Goal: Go to known website: Access a specific website the user already knows

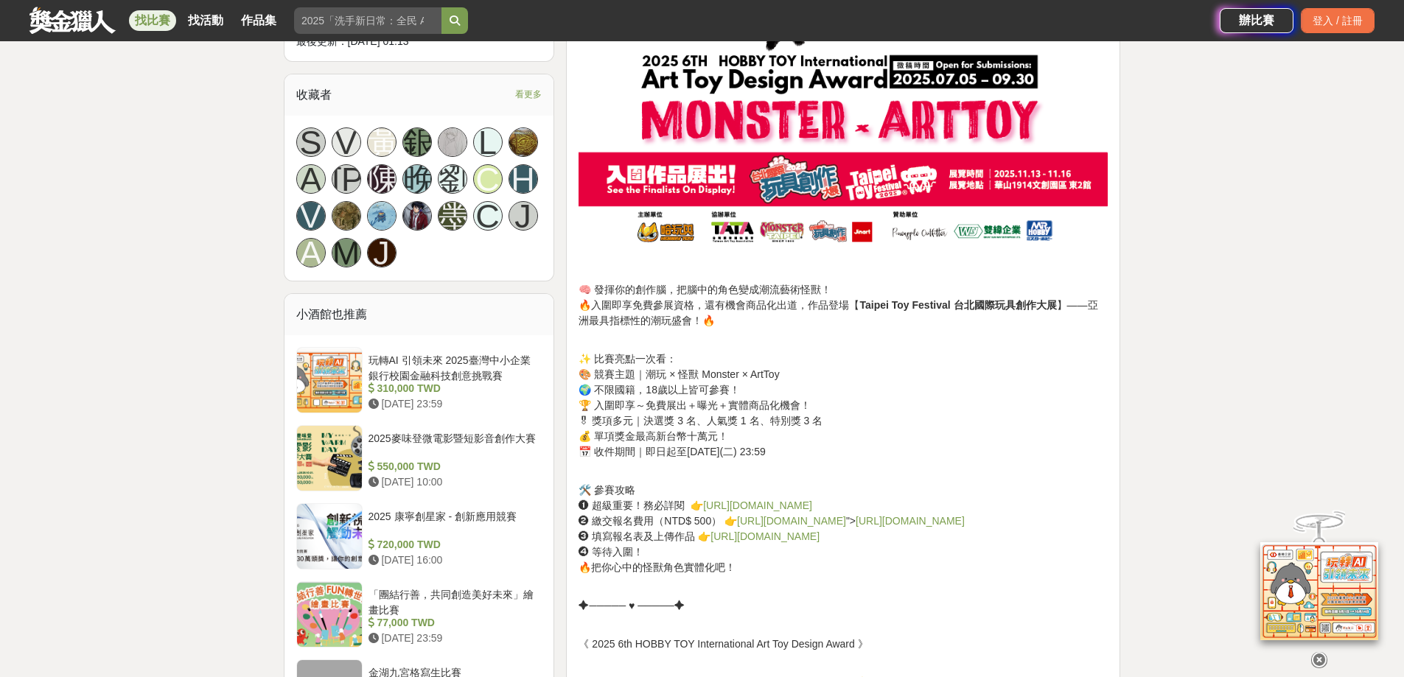
scroll to position [958, 0]
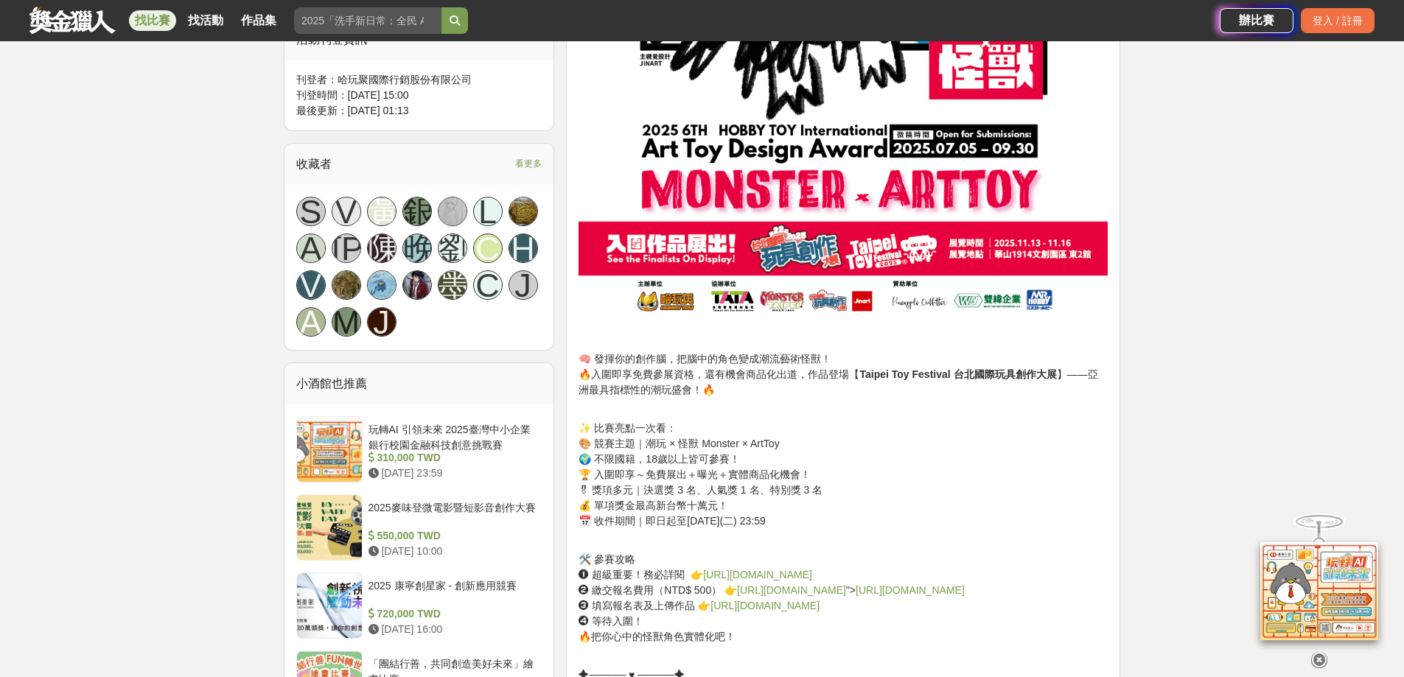
click at [761, 573] on link "https://lihi.cc/ImcLa" at bounding box center [757, 575] width 109 height 12
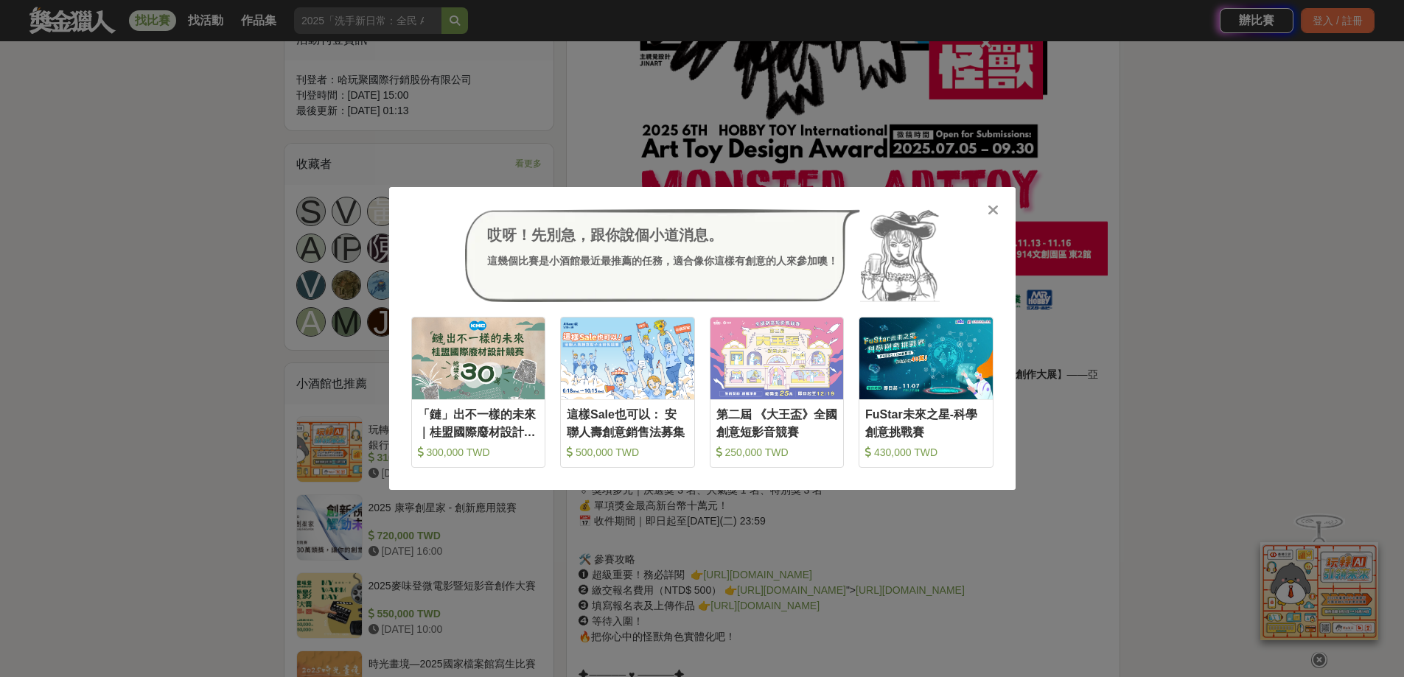
click at [994, 204] on icon at bounding box center [993, 210] width 11 height 15
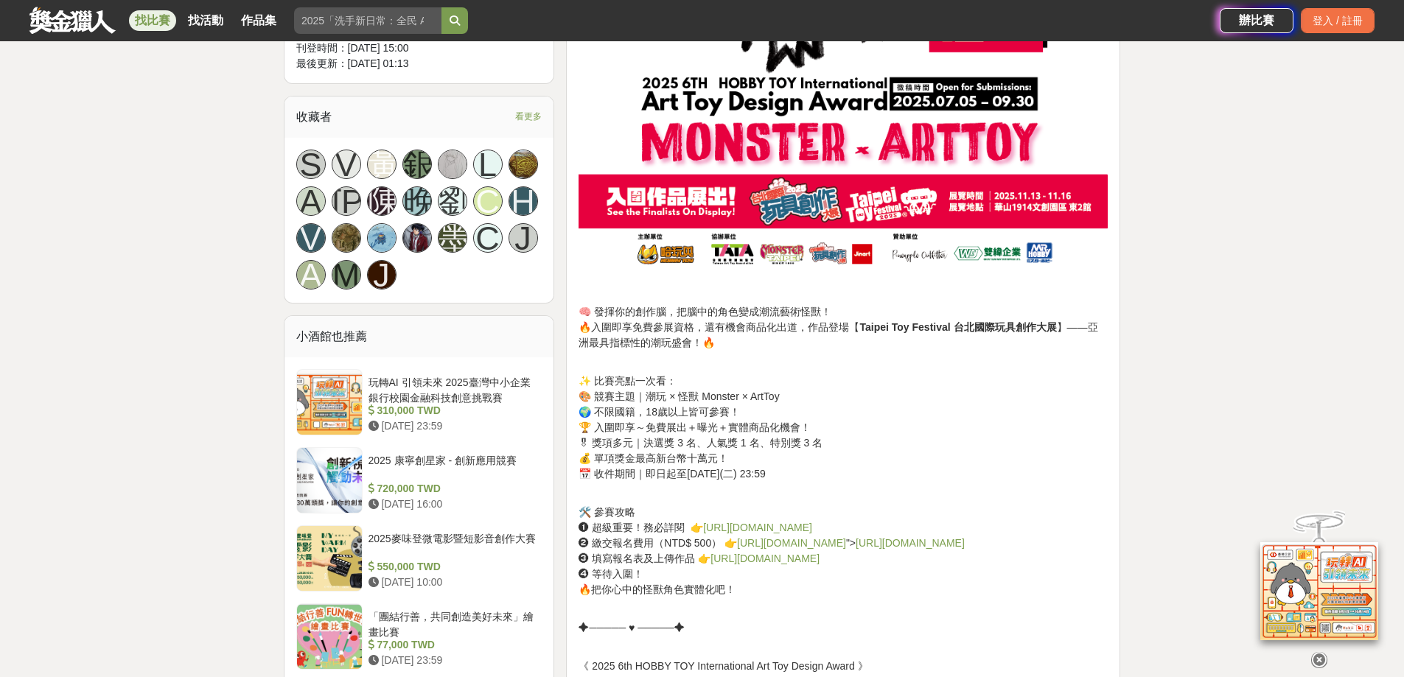
scroll to position [1032, 0]
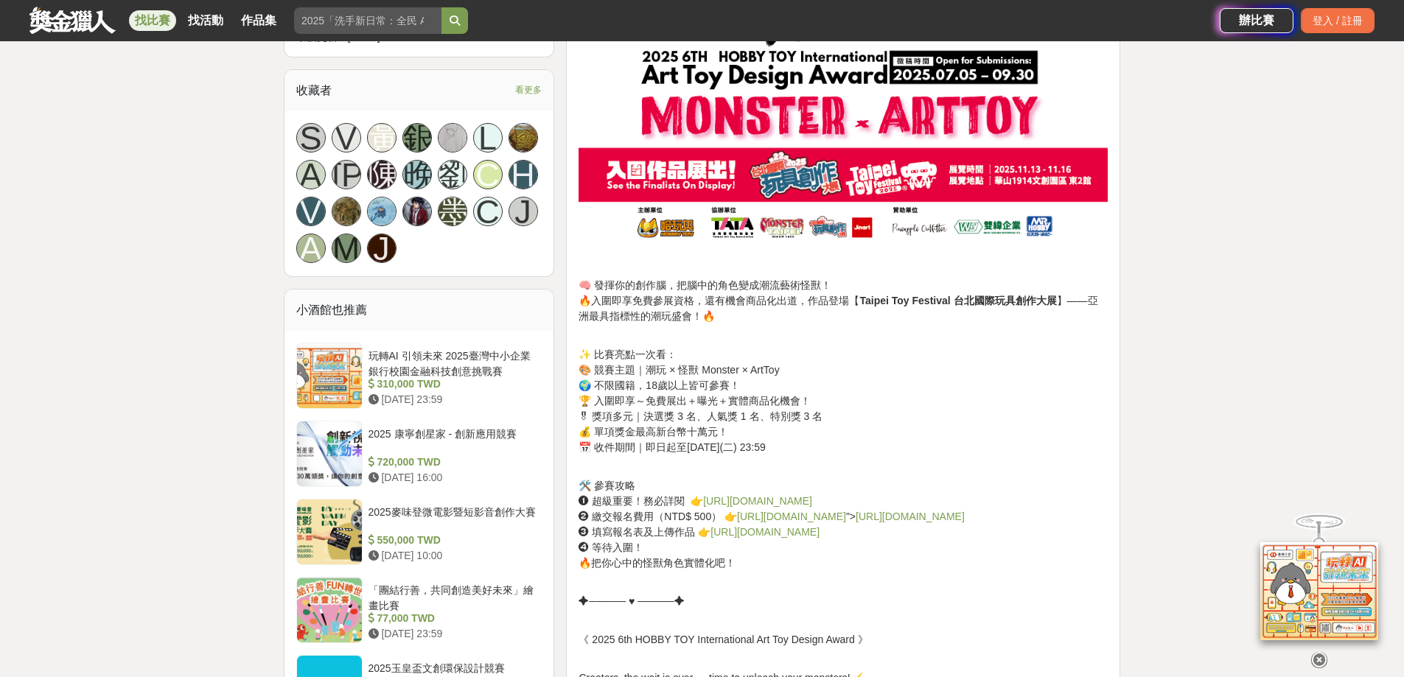
click at [750, 538] on link "https://lihi.cc/rwSev" at bounding box center [765, 532] width 109 height 12
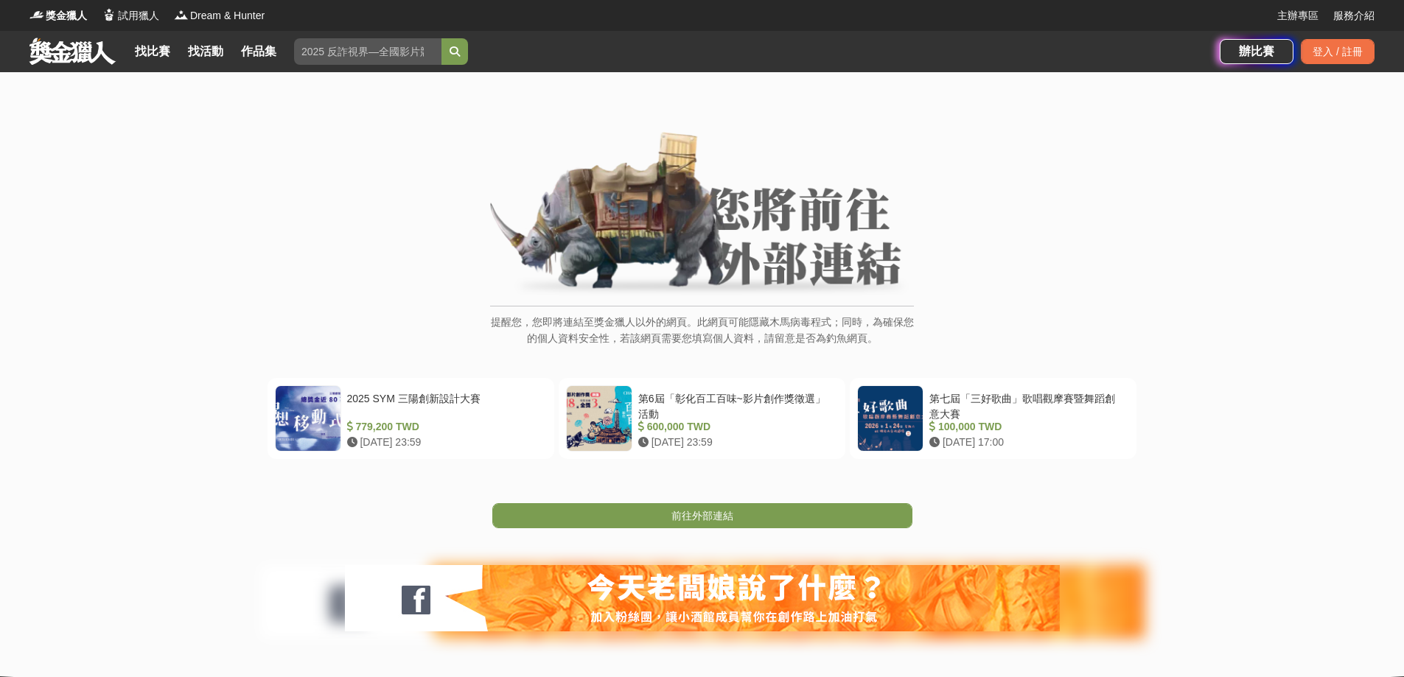
drag, startPoint x: 1101, startPoint y: 293, endPoint x: 1062, endPoint y: 309, distance: 42.3
click at [1101, 293] on div "提醒您，您即將連結至獎金獵人以外的網頁。此網頁可能隱藏木馬病毒程式；同時，為確保您的個人資料安全性，若該網頁需要您填寫個人資料，請留意是否為釣魚網頁。" at bounding box center [701, 247] width 1345 height 230
click at [750, 508] on link "前往外部連結" at bounding box center [702, 515] width 420 height 25
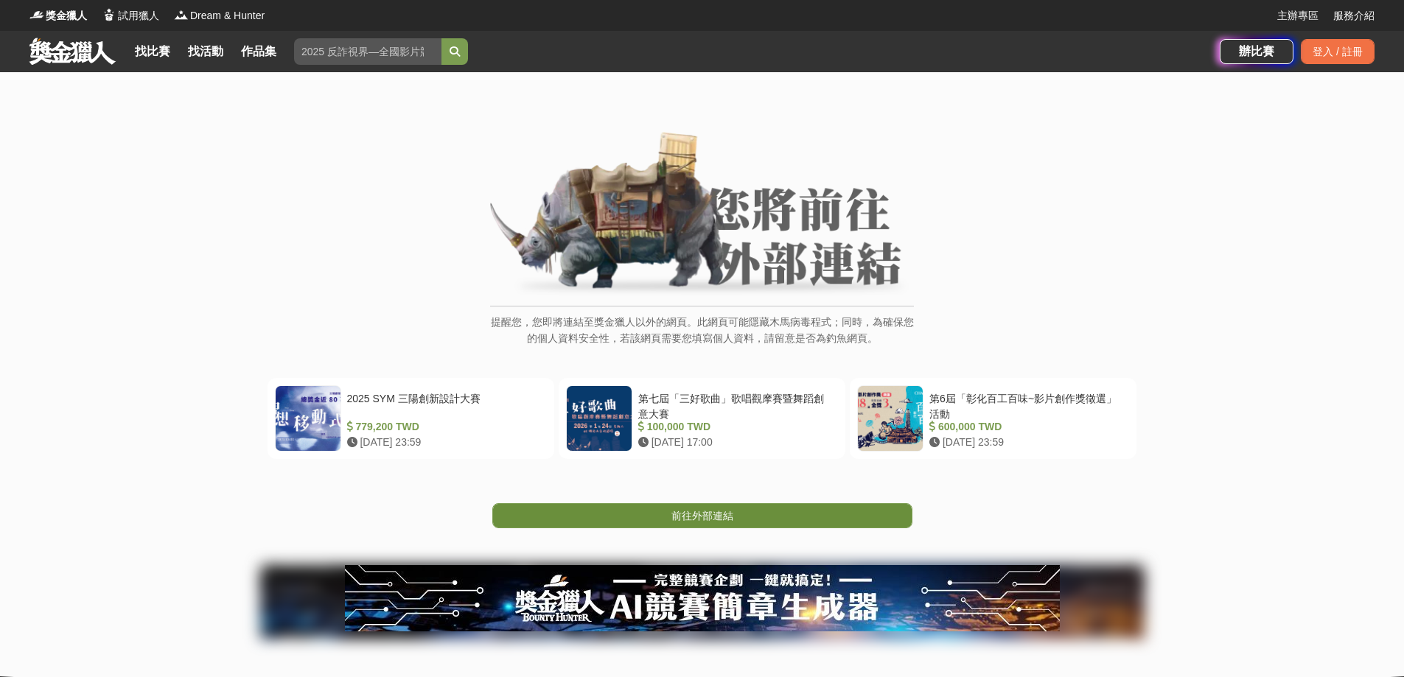
click at [727, 517] on span "前往外部連結" at bounding box center [702, 516] width 62 height 12
